Goal: Find specific page/section: Find specific page/section

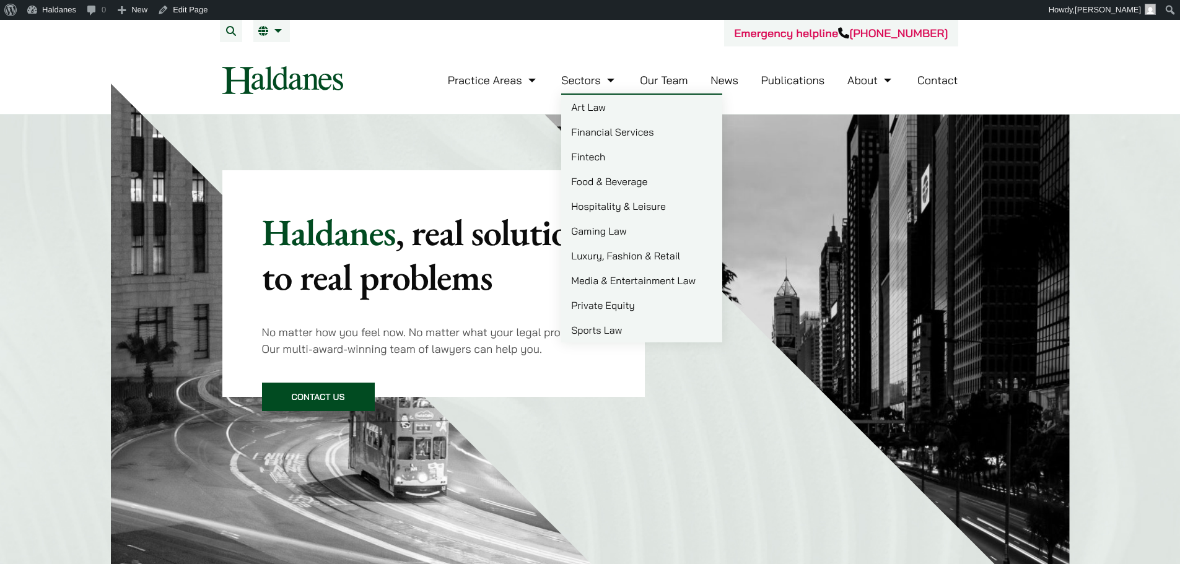
click at [657, 80] on link "Our Team" at bounding box center [664, 80] width 48 height 14
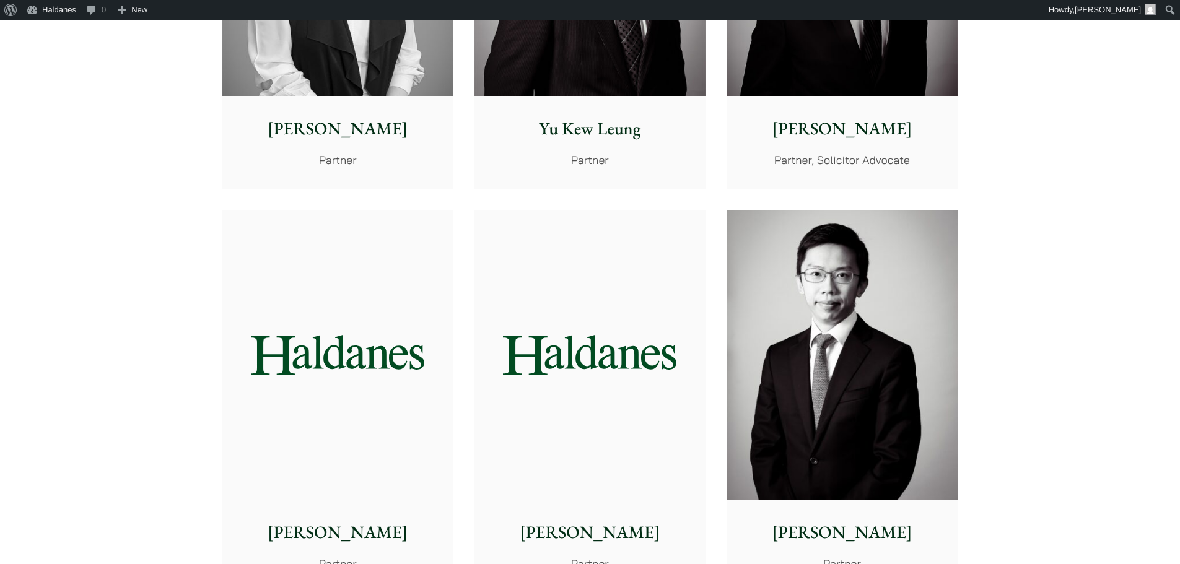
scroll to position [1548, 0]
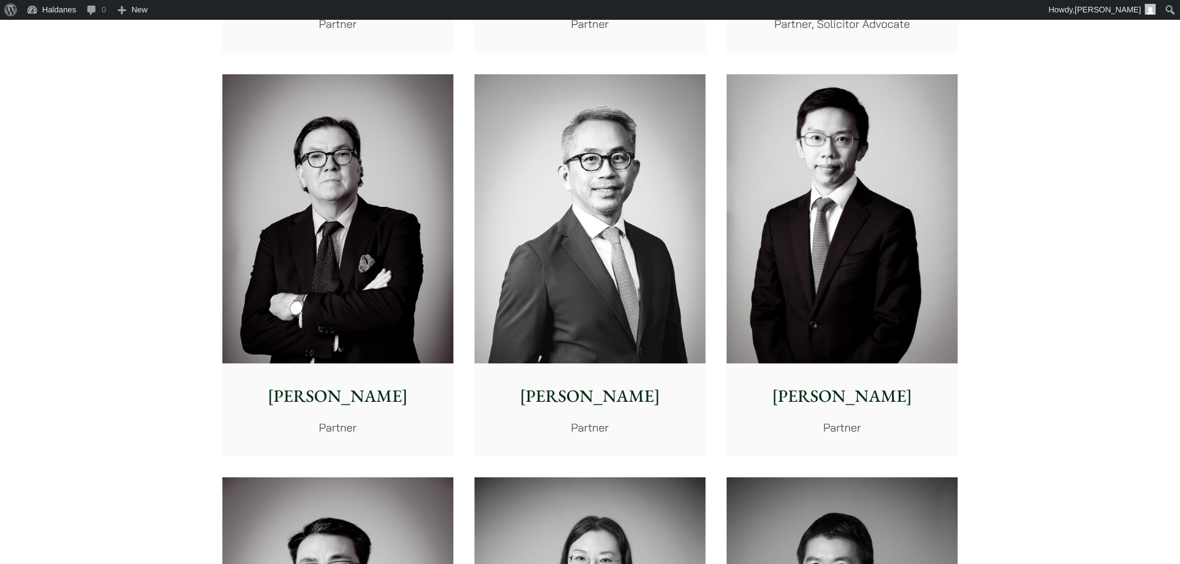
click at [788, 278] on img at bounding box center [841, 218] width 231 height 289
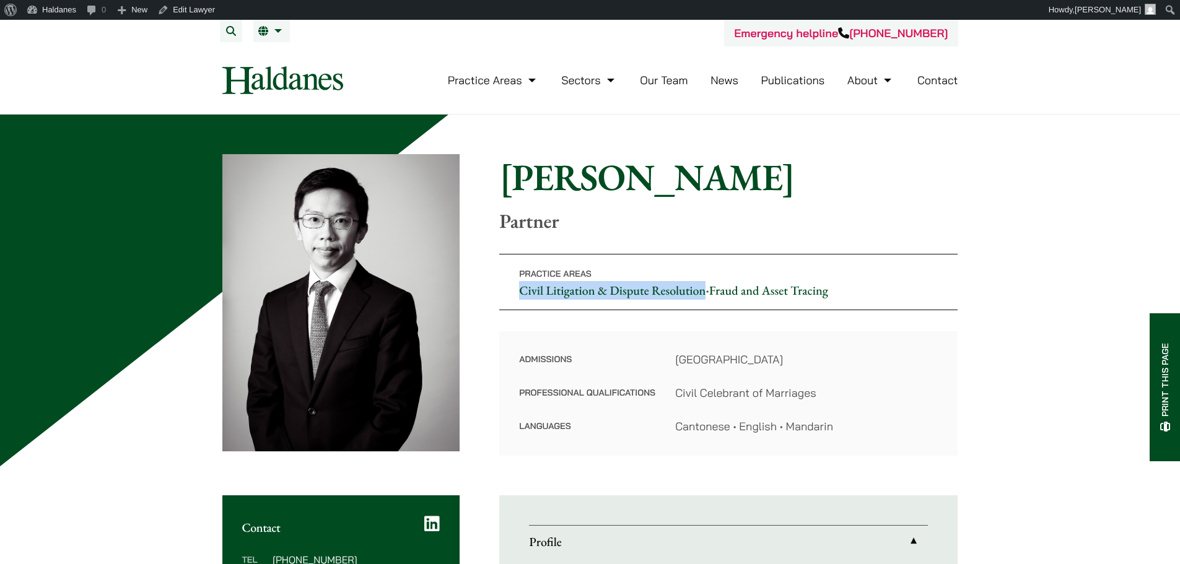
drag, startPoint x: 509, startPoint y: 292, endPoint x: 704, endPoint y: 293, distance: 194.5
click at [704, 293] on p "Practice Areas Civil Litigation & Dispute Resolution • Fraud and Asset Tracing" at bounding box center [728, 282] width 458 height 56
copy link "Civil Litigation & Dispute Resolution"
